Goal: Task Accomplishment & Management: Use online tool/utility

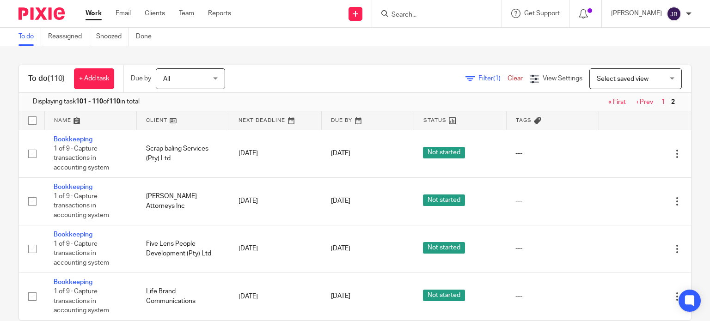
scroll to position [250, 0]
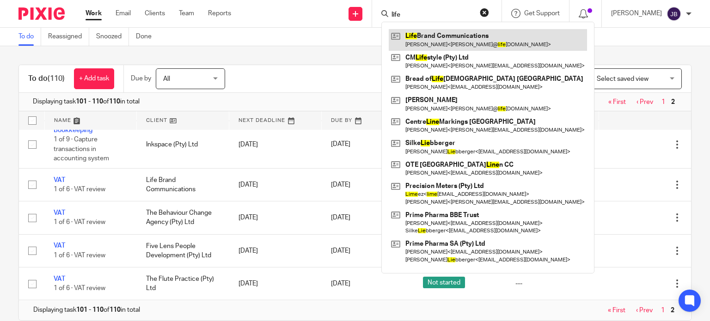
type input "life"
click at [446, 35] on link at bounding box center [488, 39] width 198 height 21
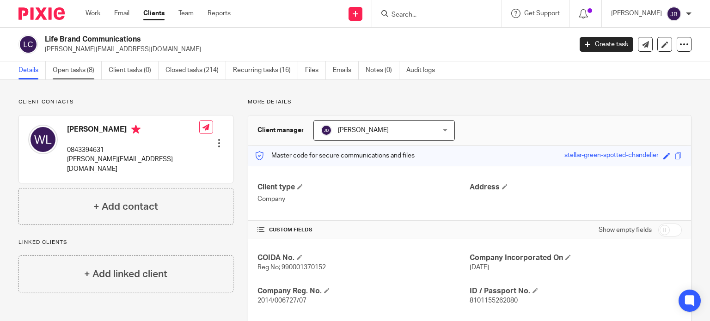
click at [79, 70] on link "Open tasks (8)" at bounding box center [77, 70] width 49 height 18
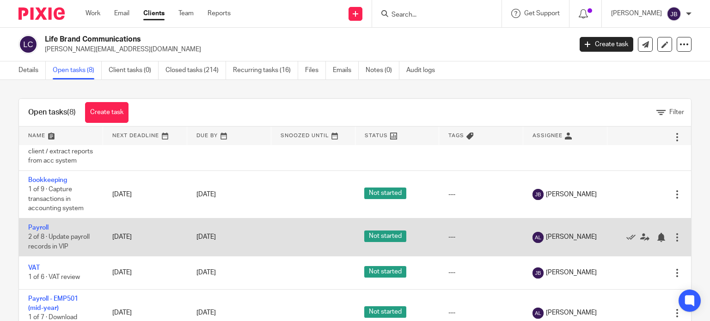
scroll to position [226, 0]
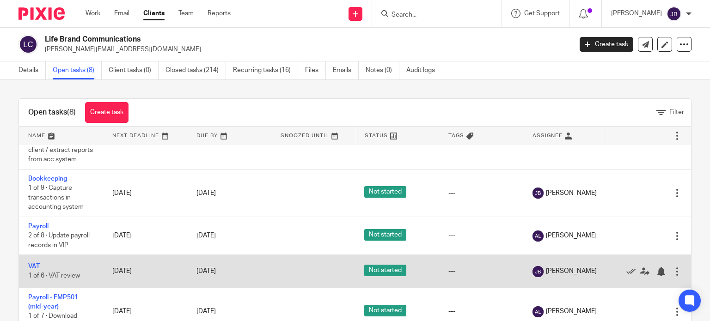
click at [35, 264] on link "VAT" at bounding box center [34, 266] width 12 height 6
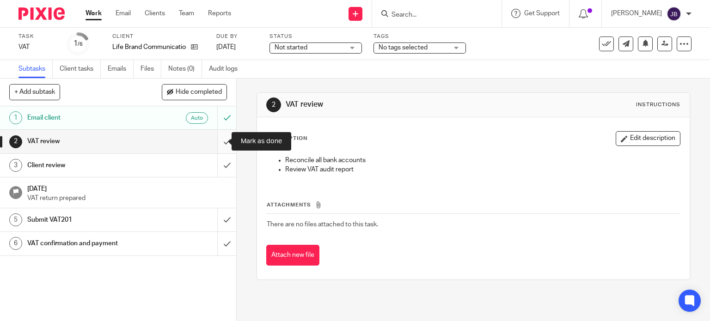
click at [216, 141] on input "submit" at bounding box center [118, 141] width 236 height 23
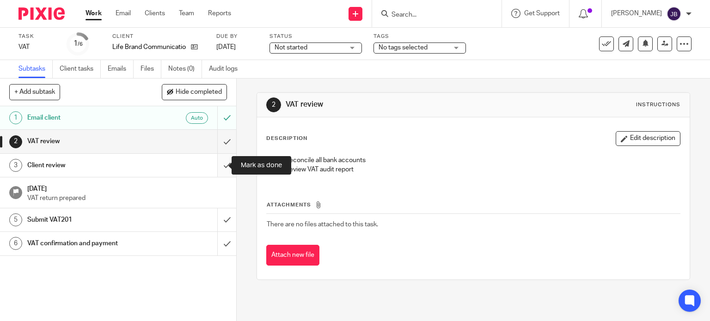
click at [220, 162] on input "submit" at bounding box center [118, 165] width 236 height 23
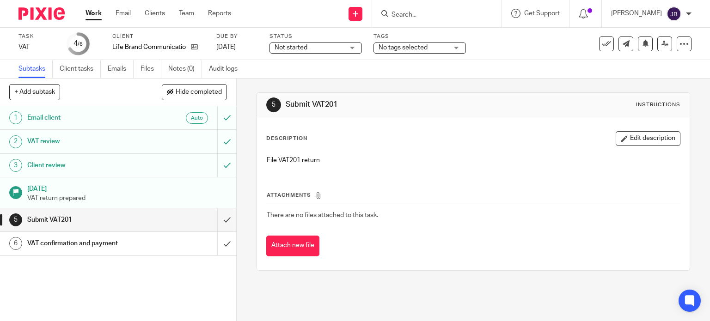
click at [461, 14] on input "Search" at bounding box center [431, 15] width 83 height 8
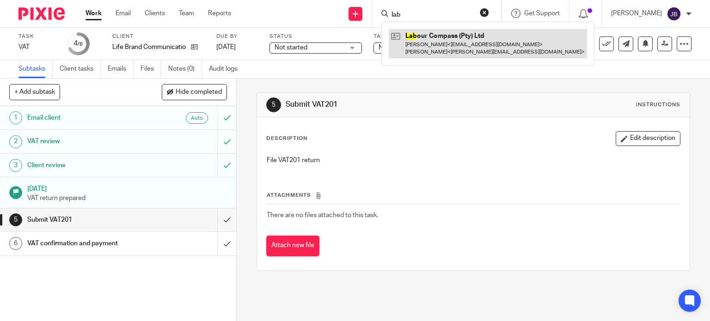
type input "lab"
click at [449, 43] on link at bounding box center [488, 43] width 198 height 29
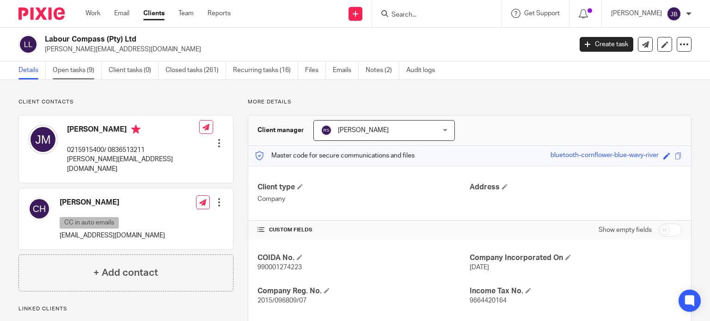
click at [73, 73] on link "Open tasks (9)" at bounding box center [77, 70] width 49 height 18
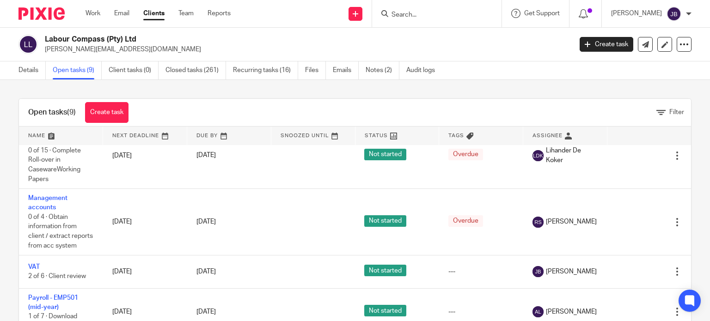
scroll to position [292, 0]
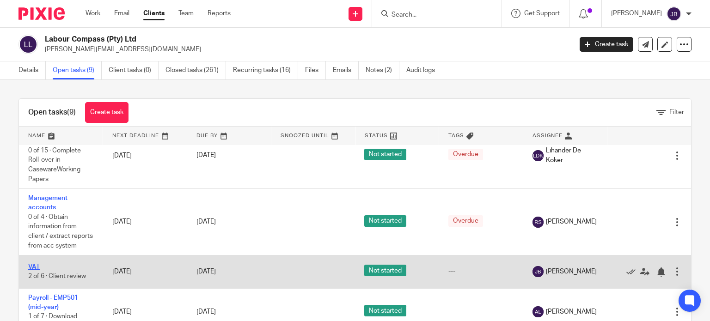
click at [30, 266] on link "VAT" at bounding box center [34, 267] width 12 height 6
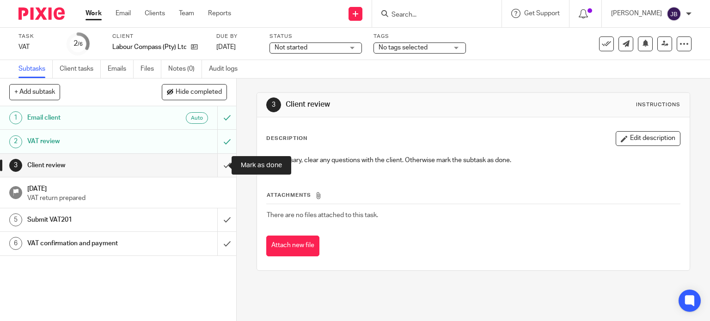
click at [219, 162] on input "submit" at bounding box center [118, 165] width 236 height 23
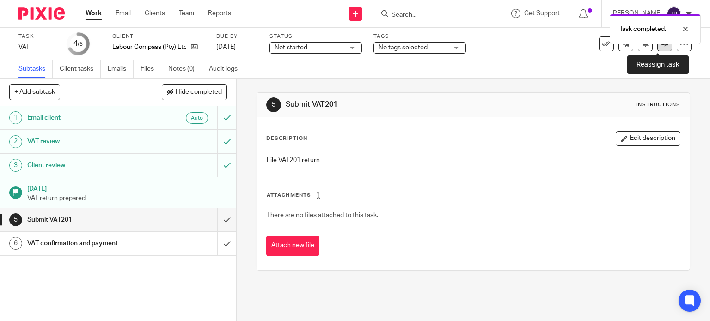
click at [661, 46] on icon at bounding box center [664, 43] width 7 height 7
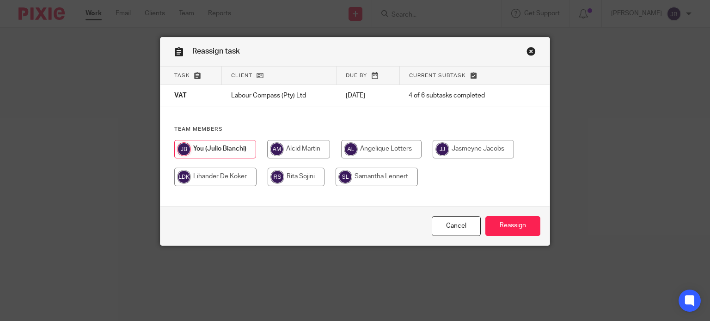
click at [301, 136] on div "Team members" at bounding box center [354, 161] width 389 height 70
click at [302, 140] on input "radio" at bounding box center [298, 149] width 63 height 18
radio input "true"
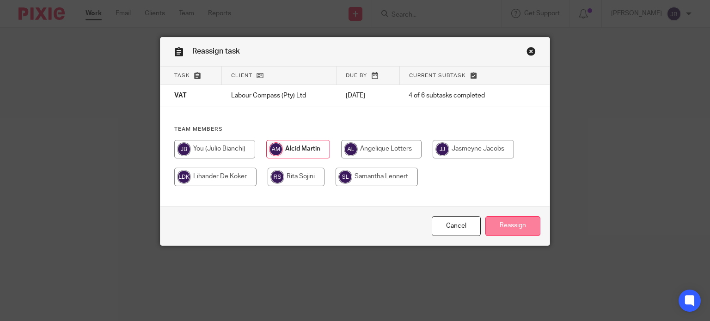
click at [508, 223] on input "Reassign" at bounding box center [512, 226] width 55 height 20
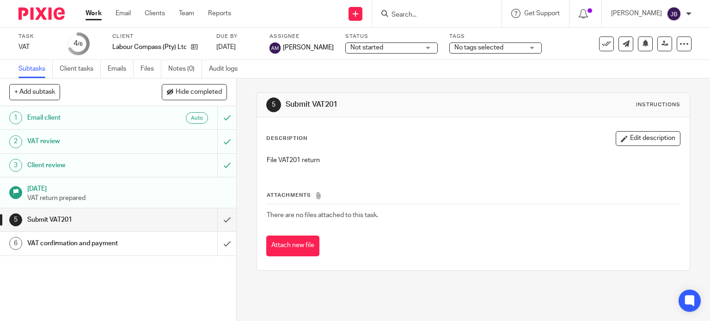
click at [99, 16] on link "Work" at bounding box center [93, 13] width 16 height 9
